Goal: Navigation & Orientation: Find specific page/section

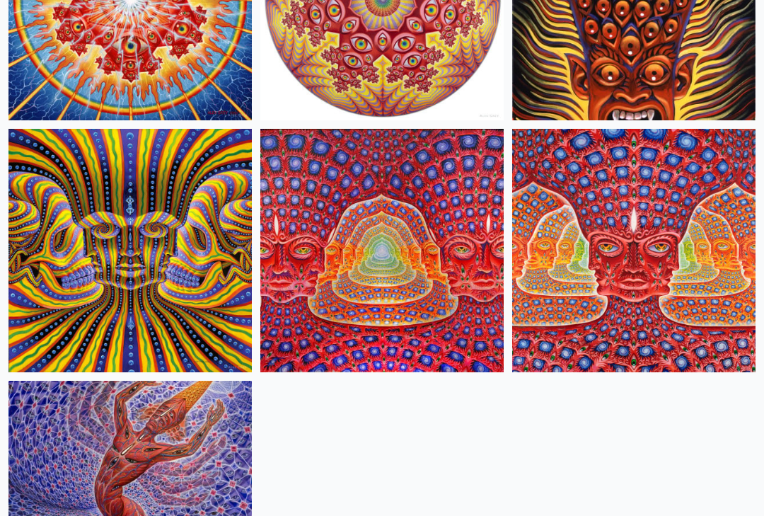
scroll to position [1038, 0]
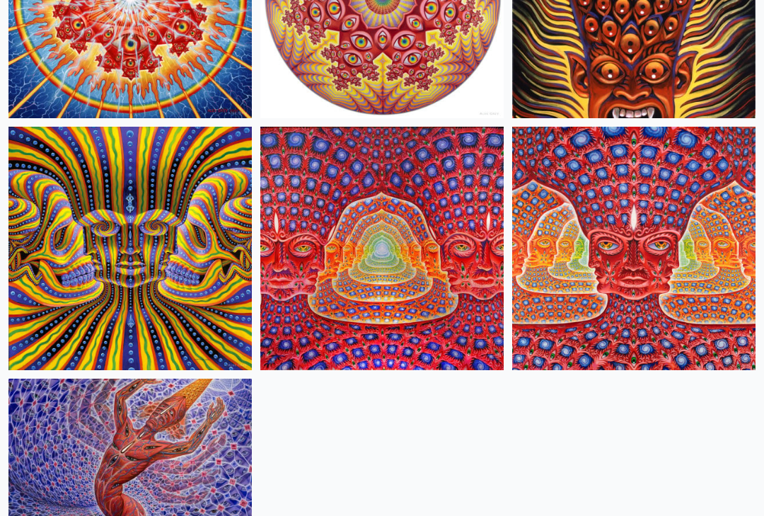
click at [638, 268] on img at bounding box center [634, 249] width 244 height 244
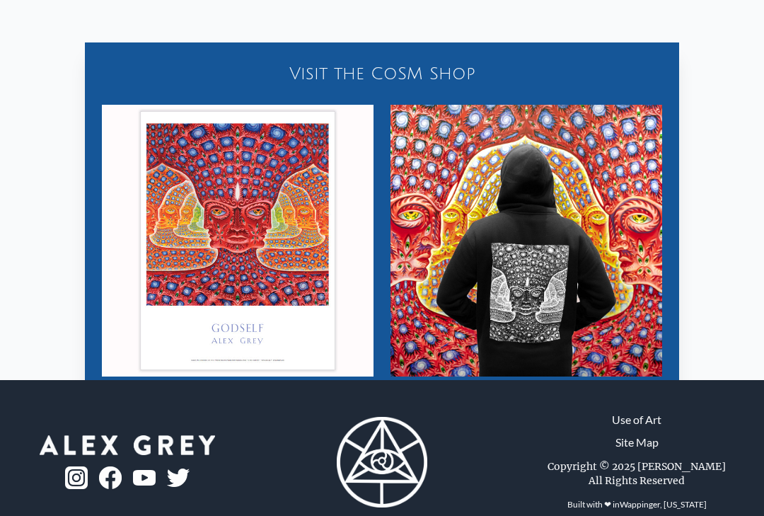
scroll to position [1252, 0]
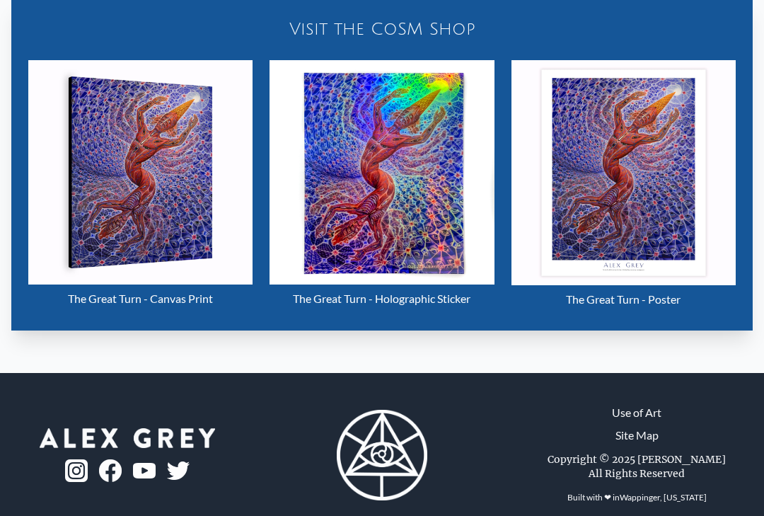
scroll to position [616, 0]
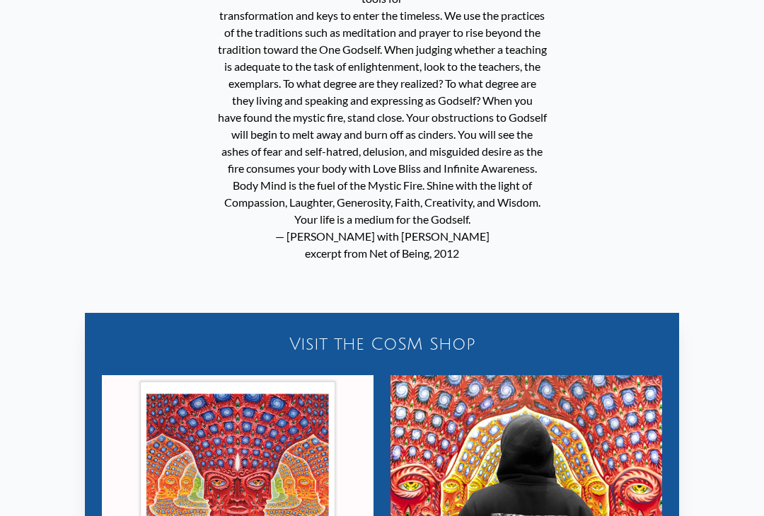
scroll to position [979, 0]
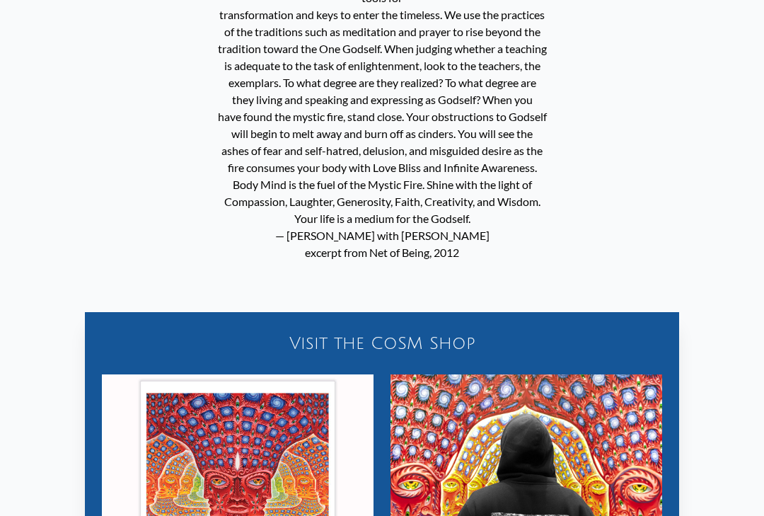
click at [419, 321] on div "Visit the CoSM Shop" at bounding box center [382, 343] width 578 height 45
